Goal: Check status: Check status

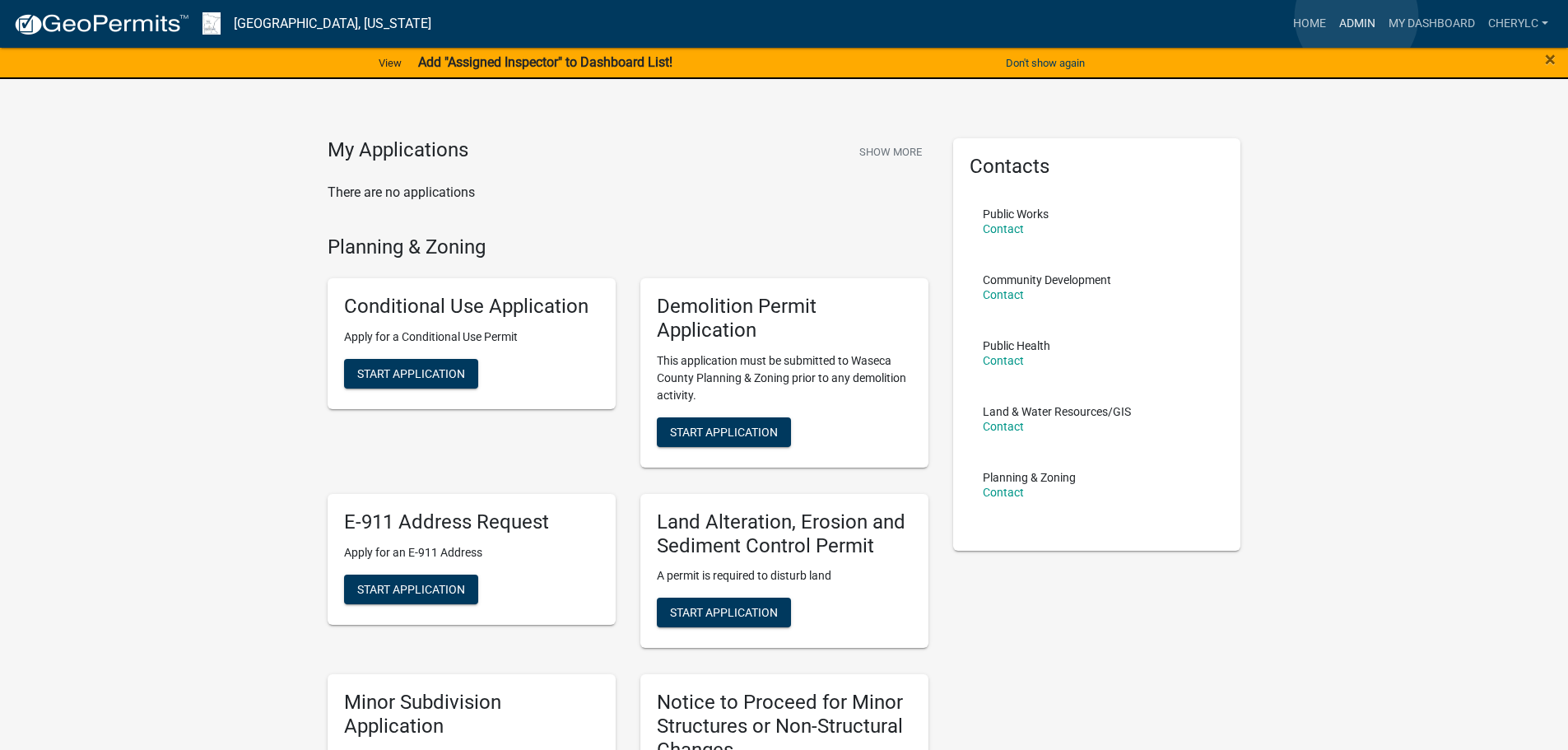
click at [1357, 17] on link "Admin" at bounding box center [1358, 24] width 50 height 32
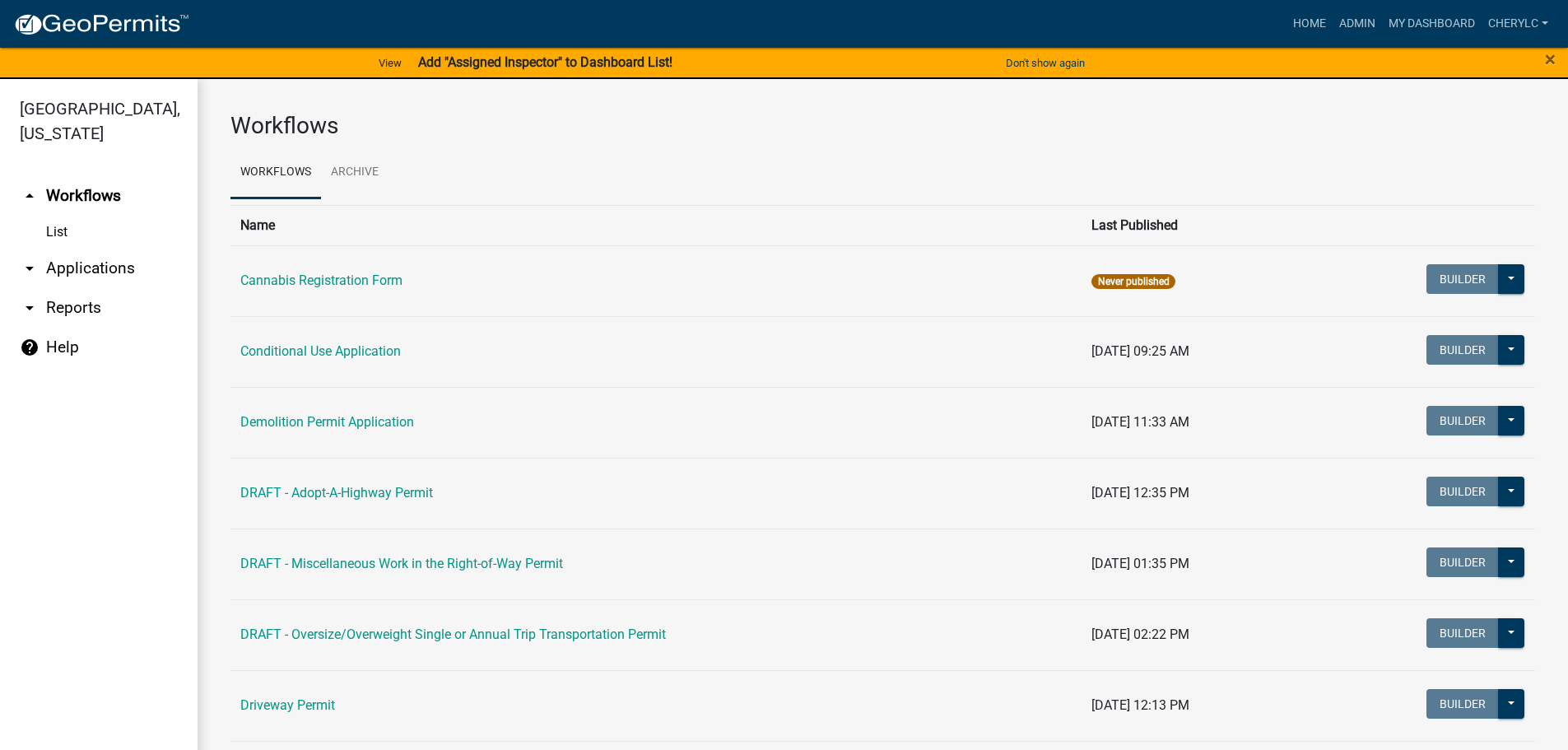
click at [60, 231] on link "List" at bounding box center [99, 232] width 198 height 33
click at [79, 268] on link "arrow_drop_down Applications" at bounding box center [99, 268] width 198 height 39
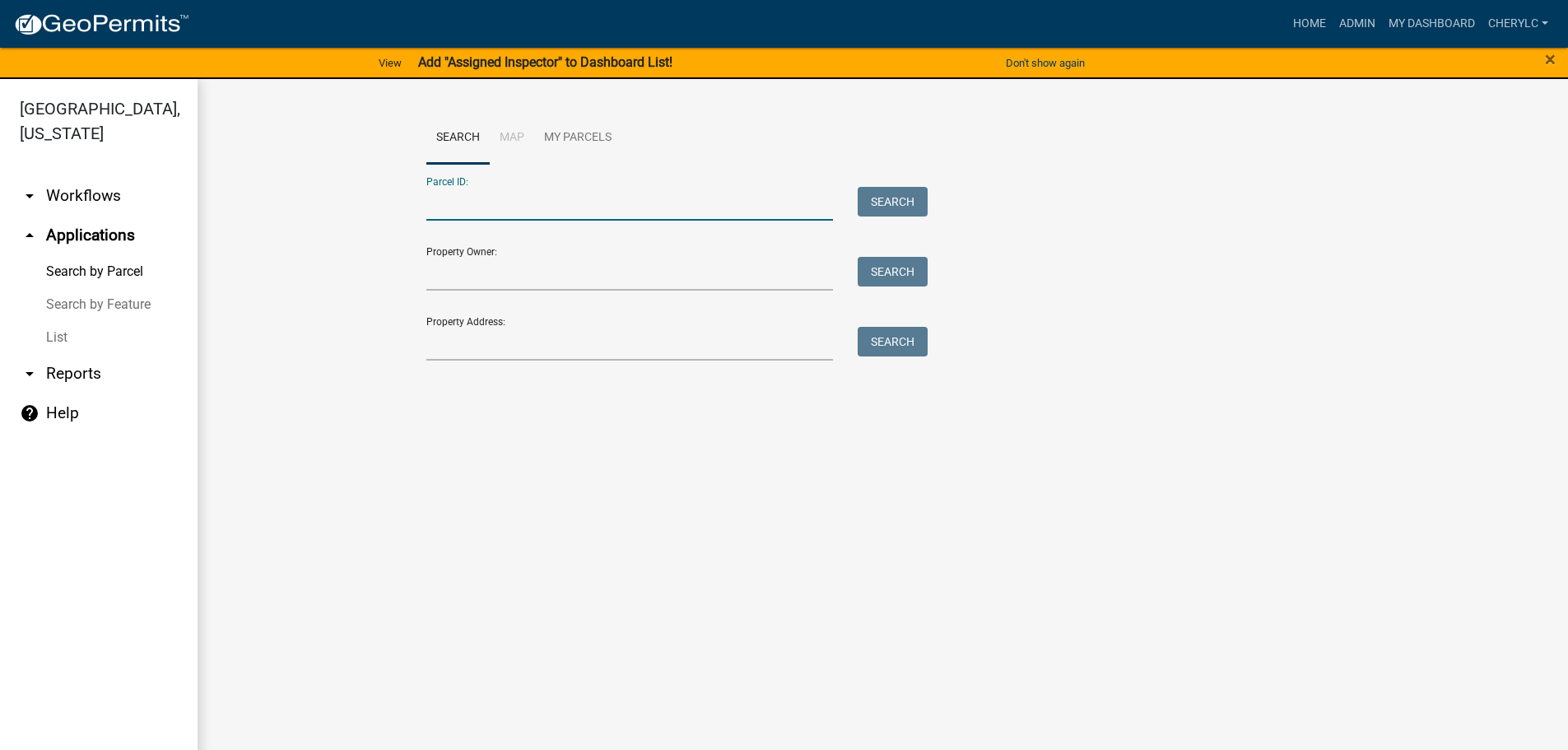
click at [497, 195] on input "Parcel ID:" at bounding box center [630, 203] width 408 height 34
type input "070360720"
click at [892, 202] on button "Search" at bounding box center [892, 201] width 70 height 30
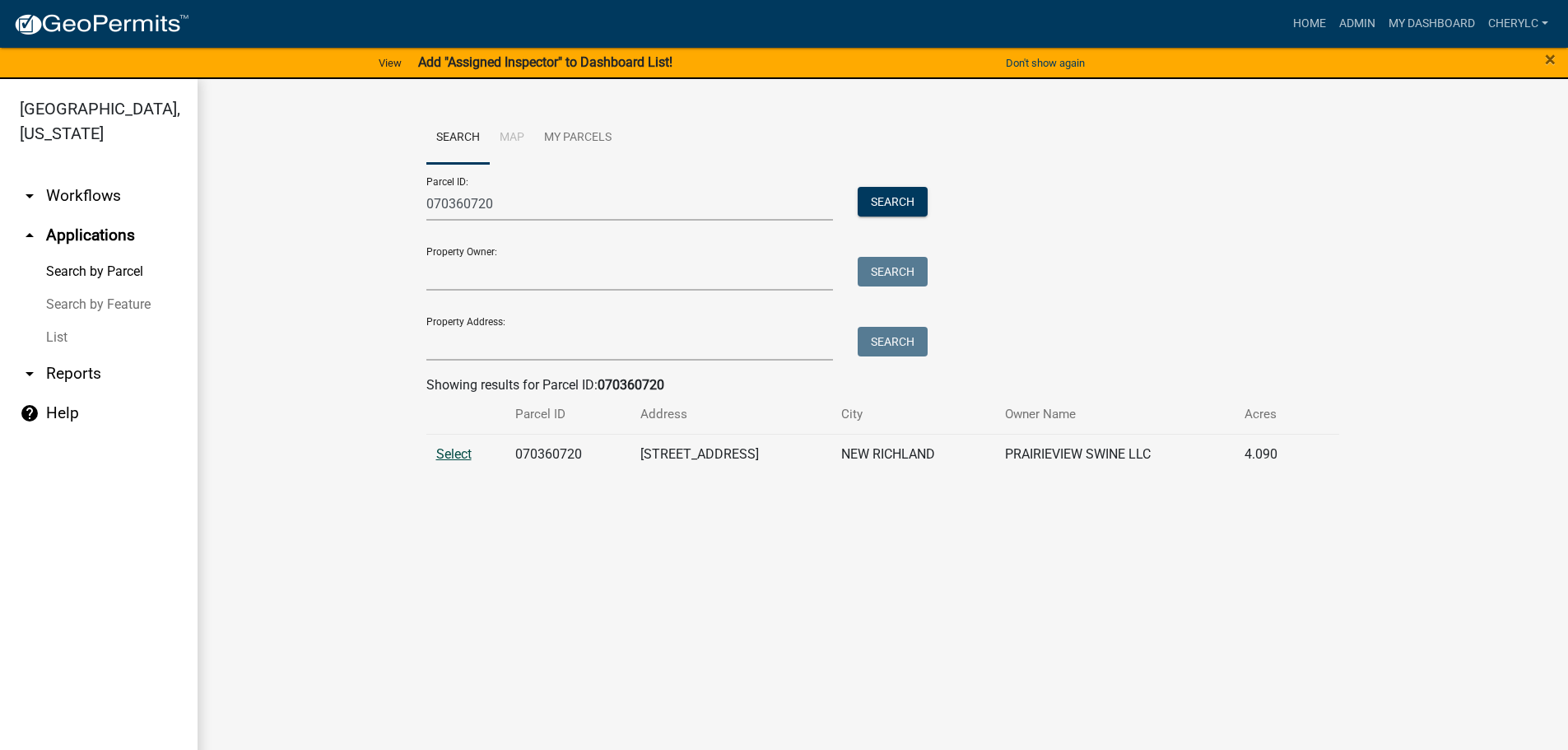
click at [471, 457] on span "Select" at bounding box center [454, 454] width 35 height 15
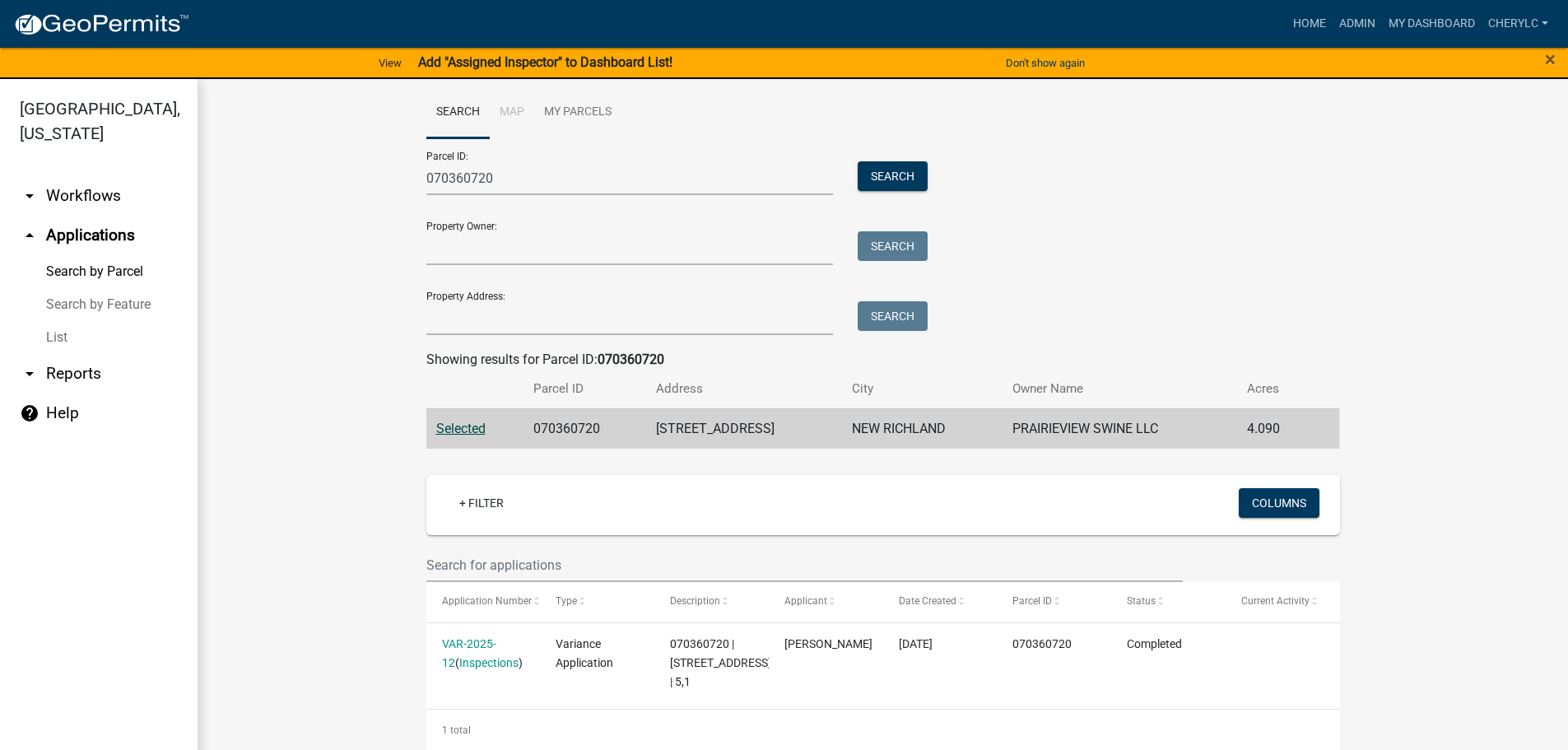
scroll to position [39, 0]
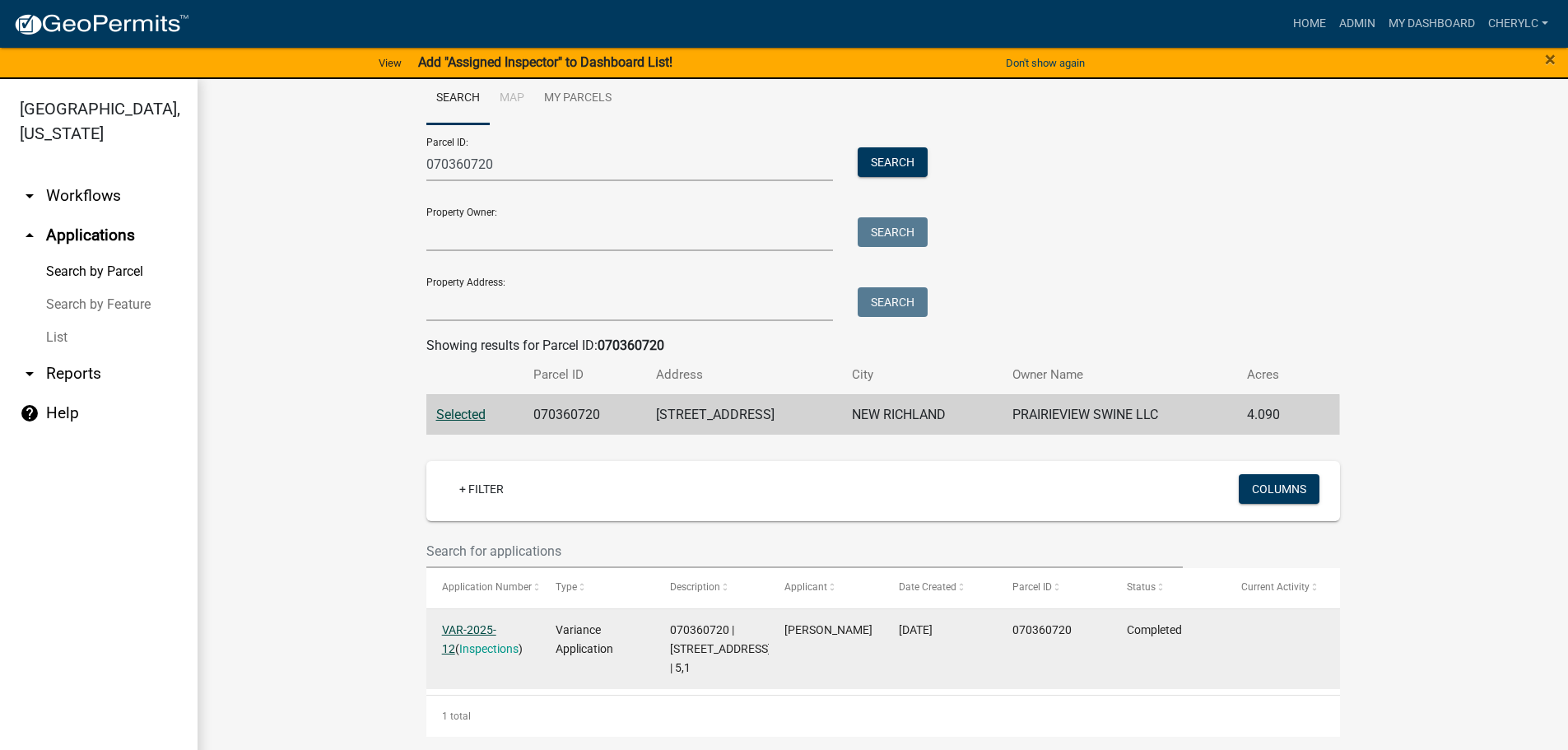
click at [486, 625] on link "VAR-2025-12" at bounding box center [469, 639] width 55 height 32
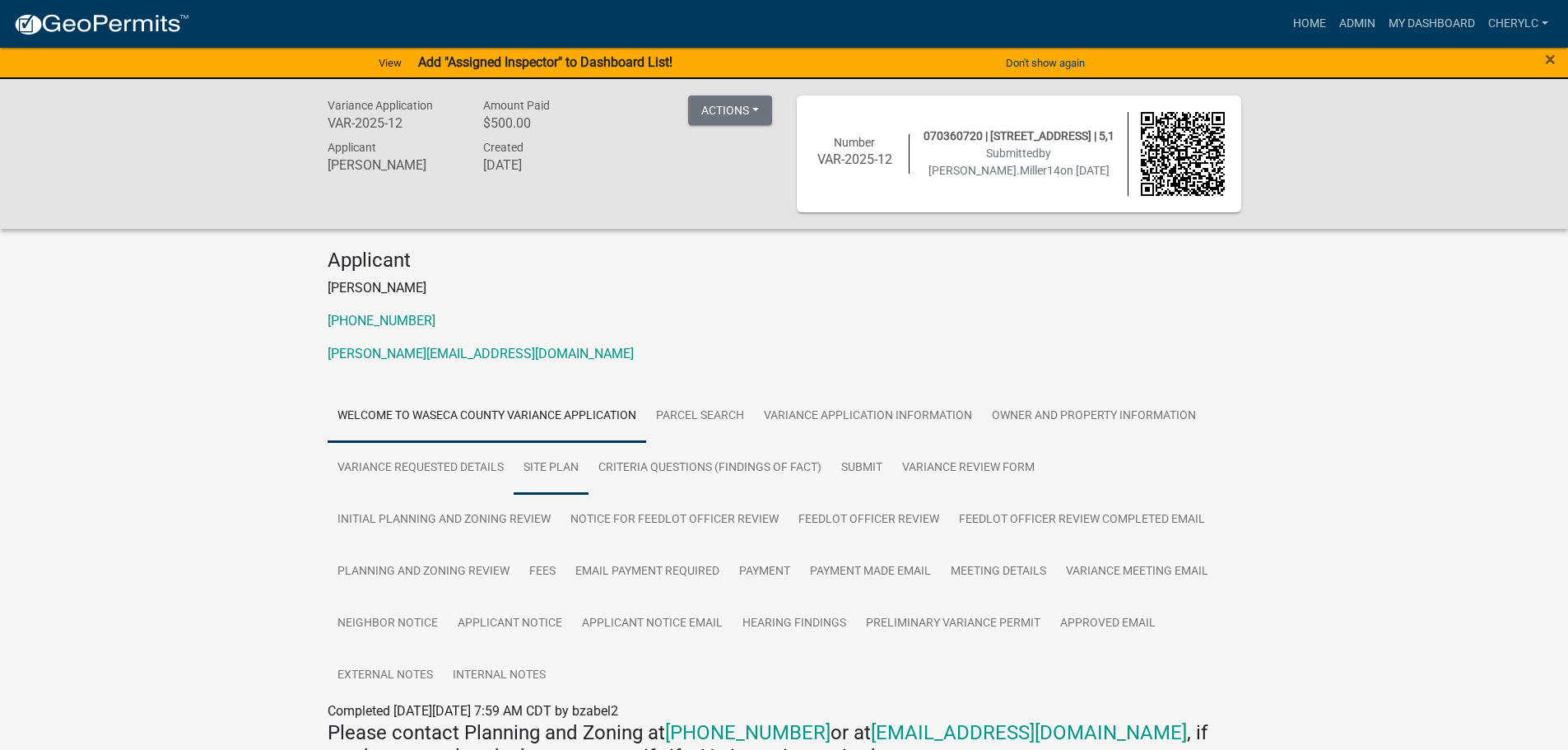
click at [554, 466] on link "Site Plan" at bounding box center [551, 468] width 75 height 53
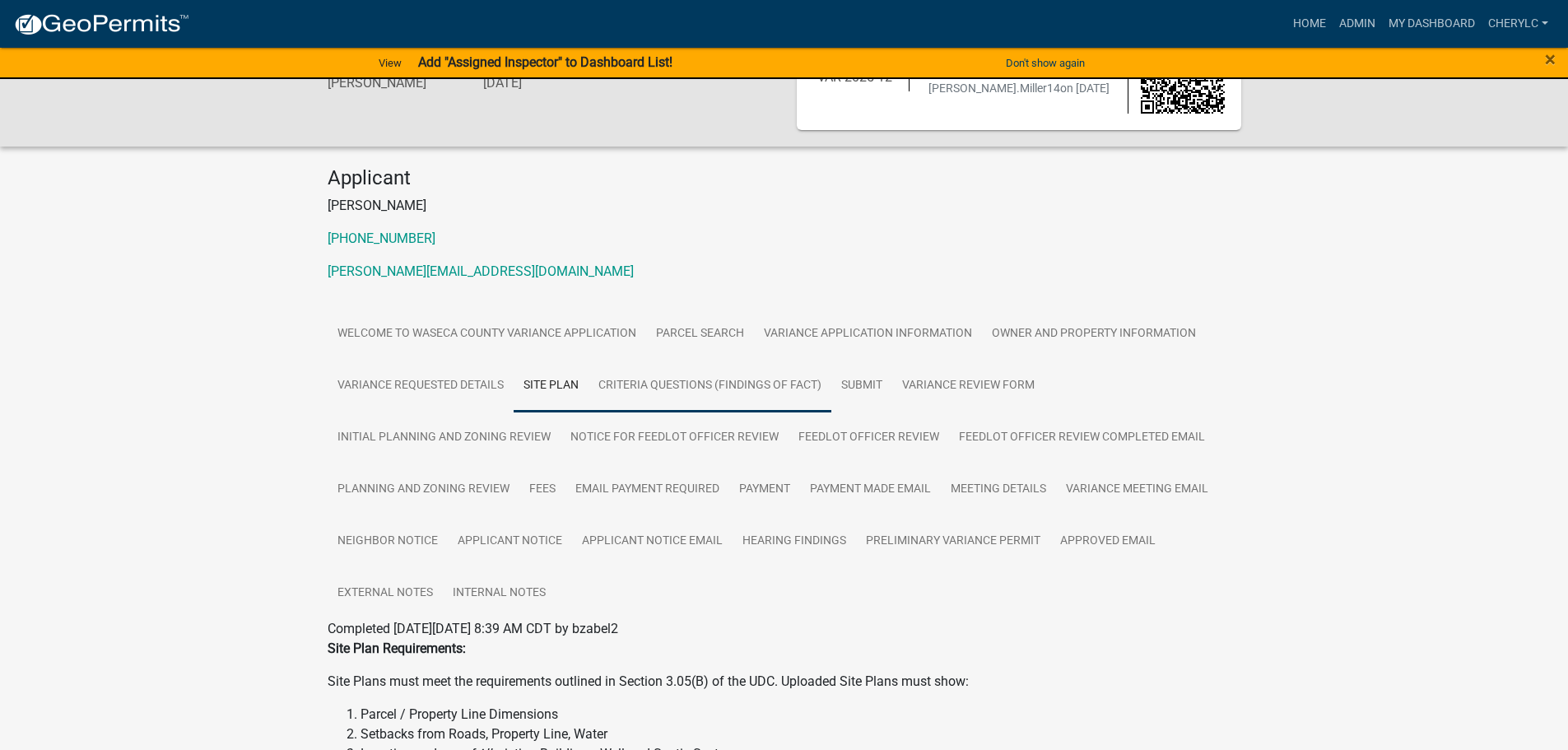
scroll to position [165, 0]
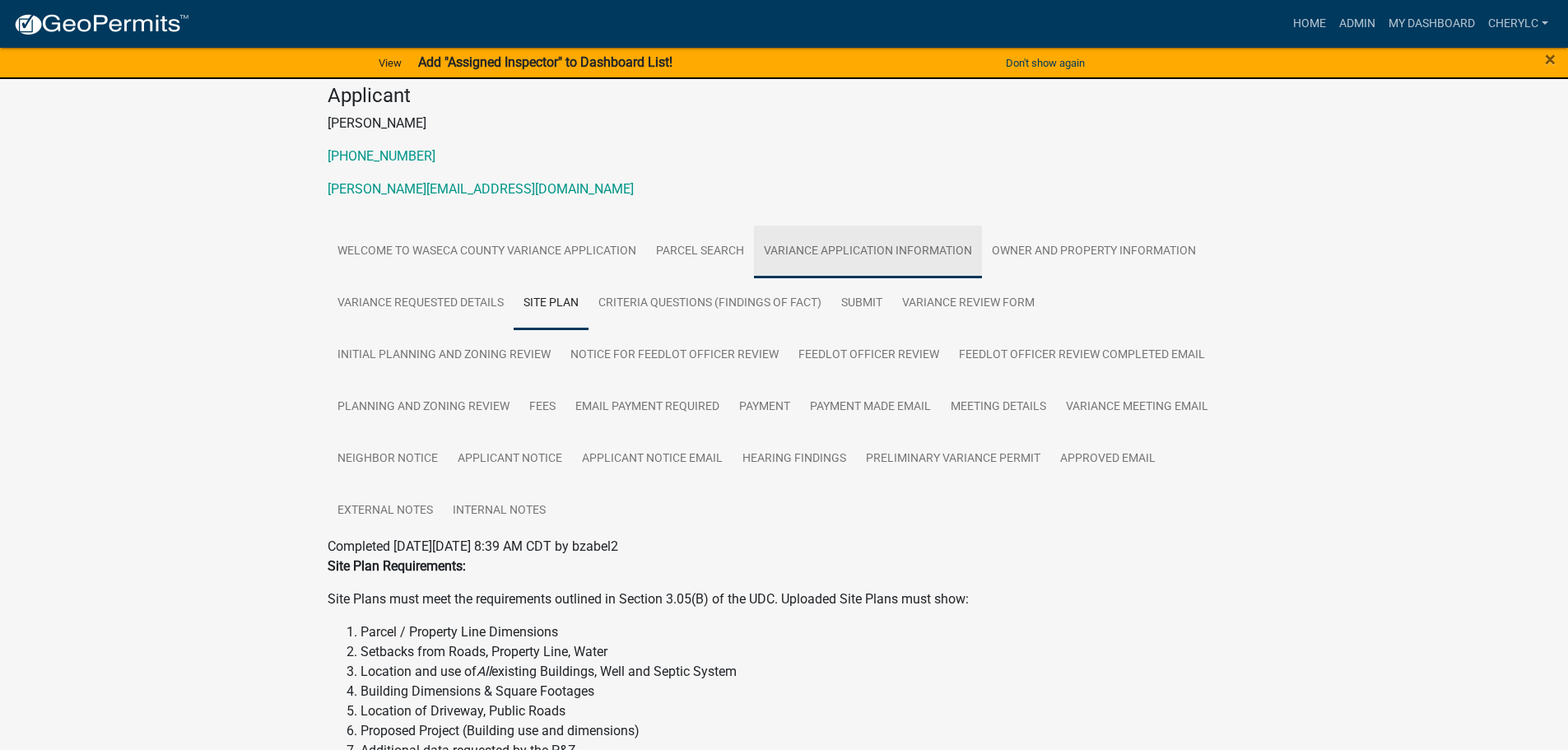
click at [859, 253] on link "Variance Application Information" at bounding box center [868, 251] width 228 height 53
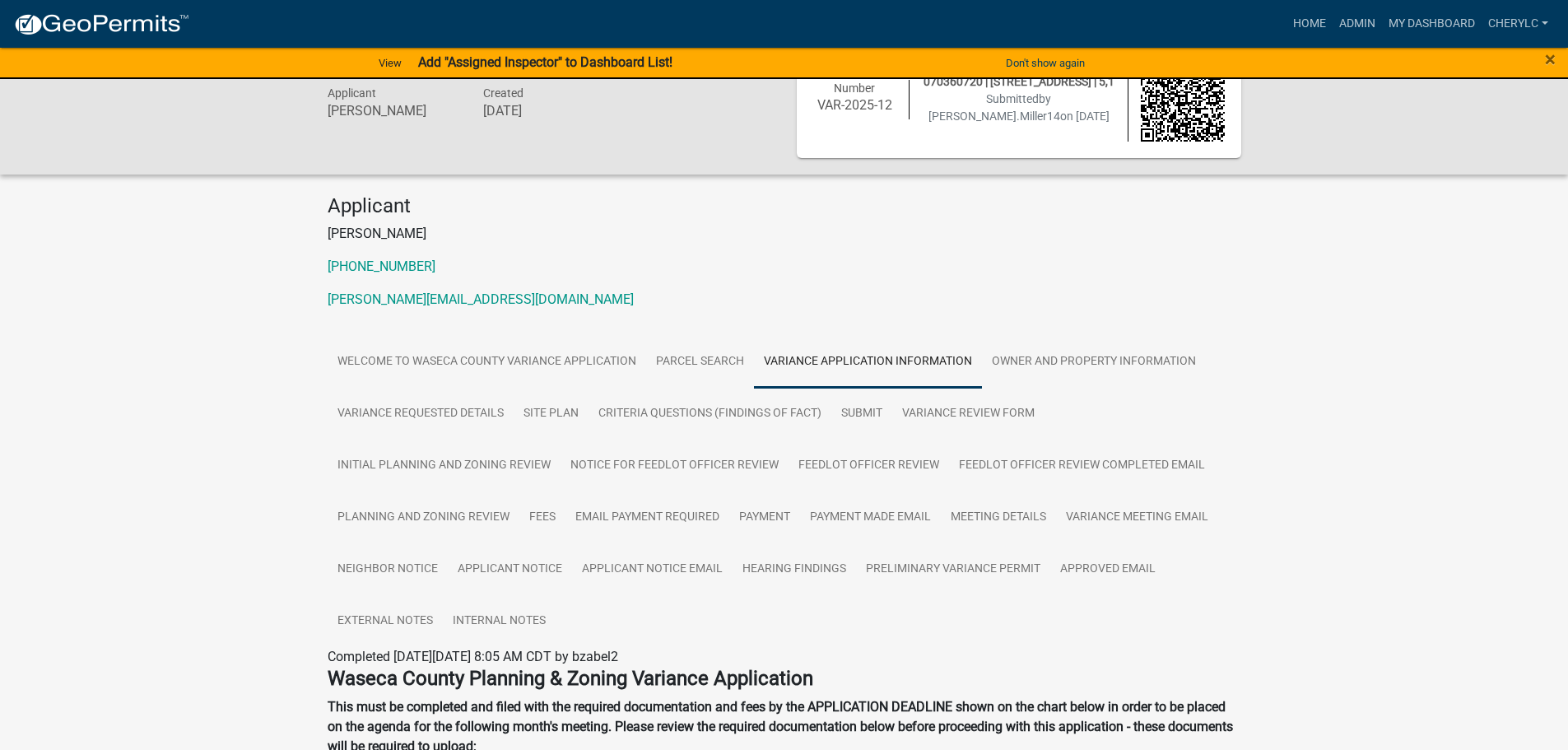
scroll to position [82, 0]
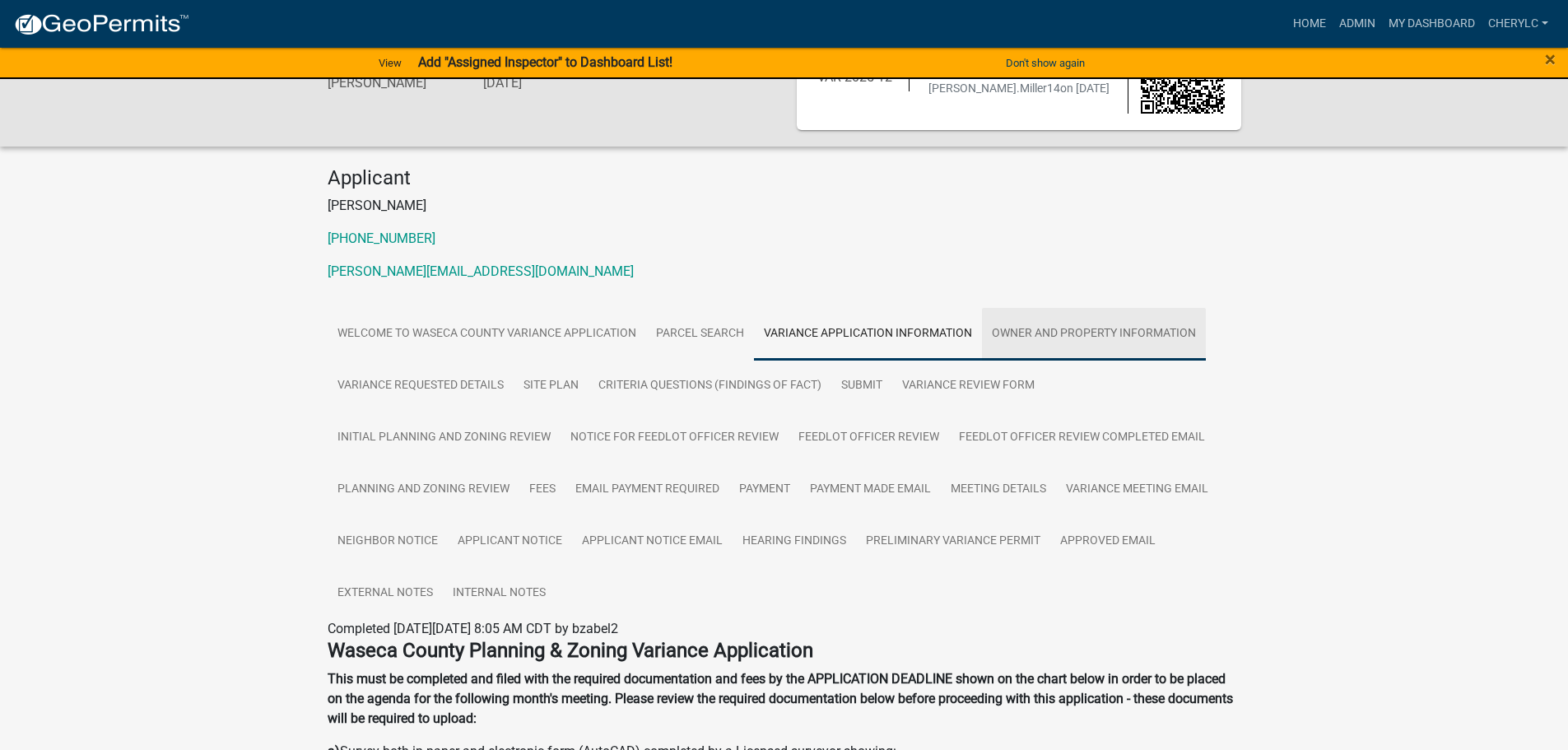
click at [1084, 330] on link "Owner and Property Information" at bounding box center [1093, 334] width 223 height 53
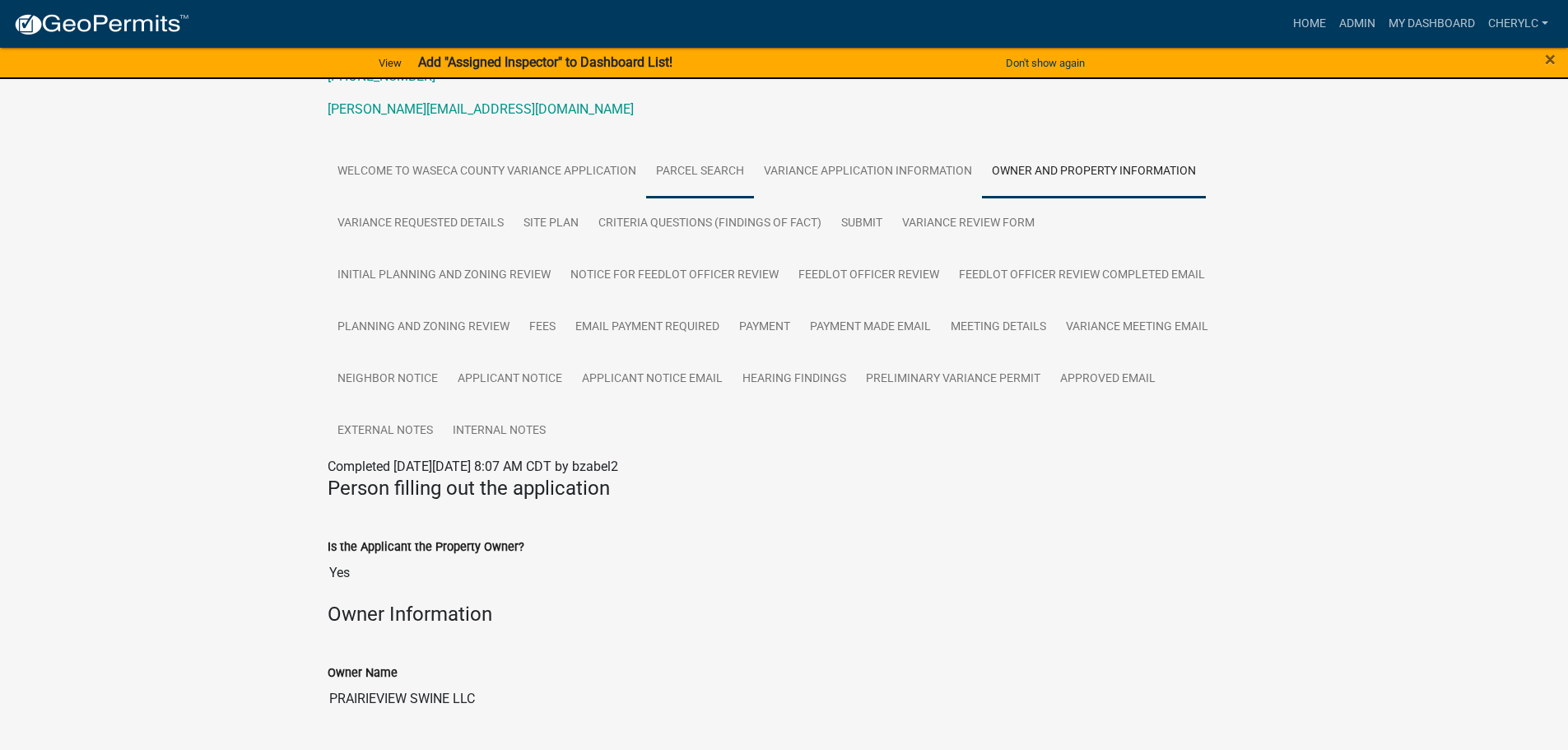
scroll to position [0, 0]
